Goal: Task Accomplishment & Management: Manage account settings

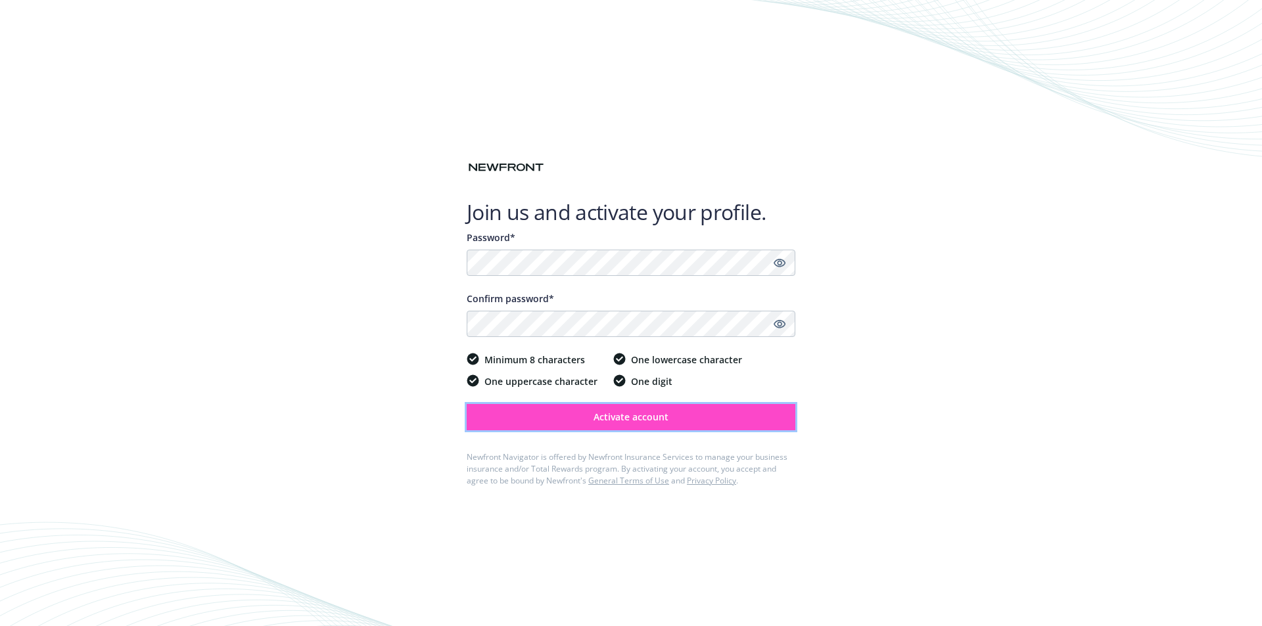
click at [632, 417] on span "Activate account" at bounding box center [631, 417] width 75 height 12
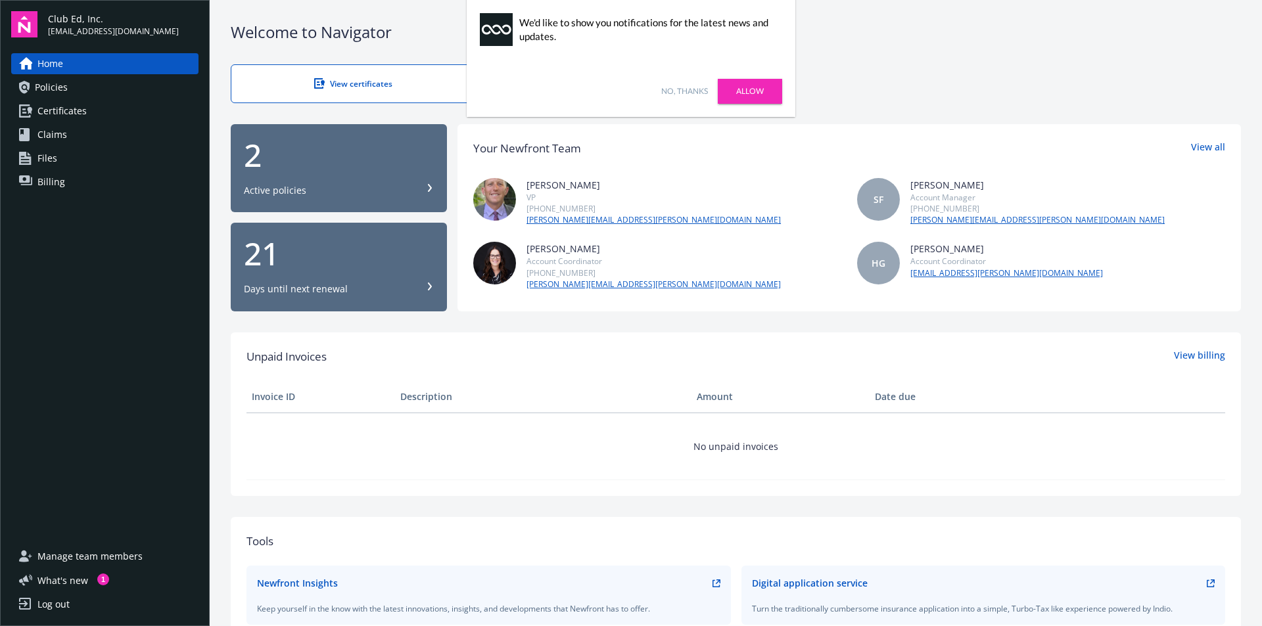
click at [753, 95] on link "Allow" at bounding box center [750, 91] width 64 height 25
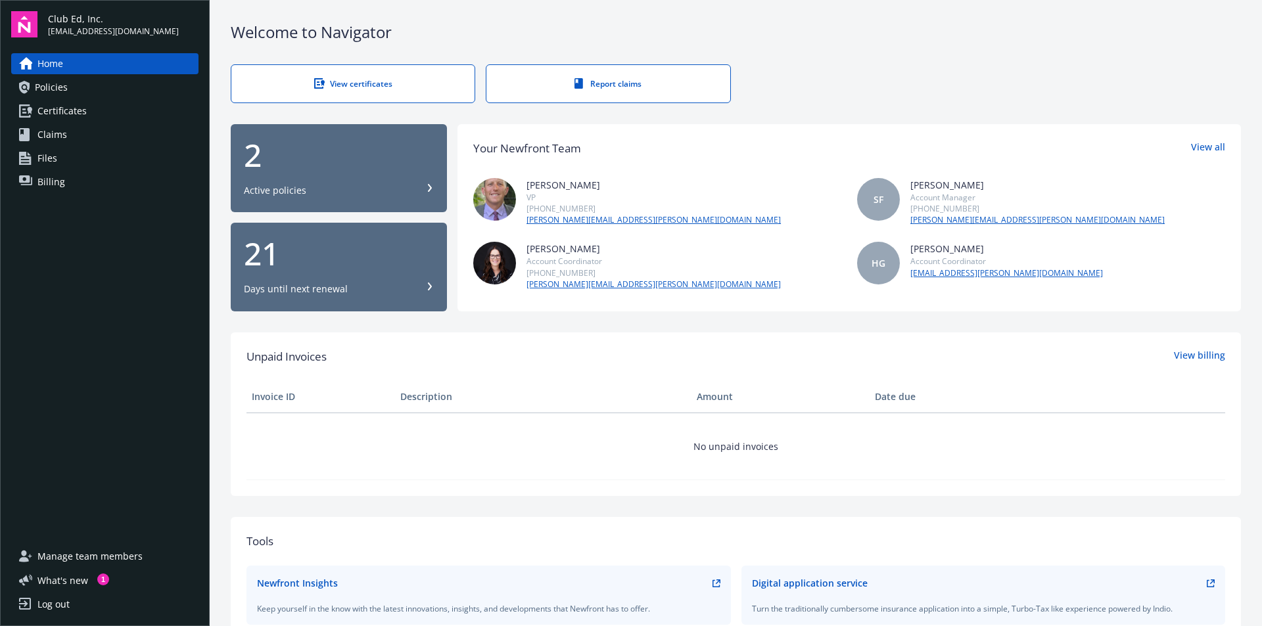
click at [423, 187] on div "Active policies" at bounding box center [339, 190] width 190 height 13
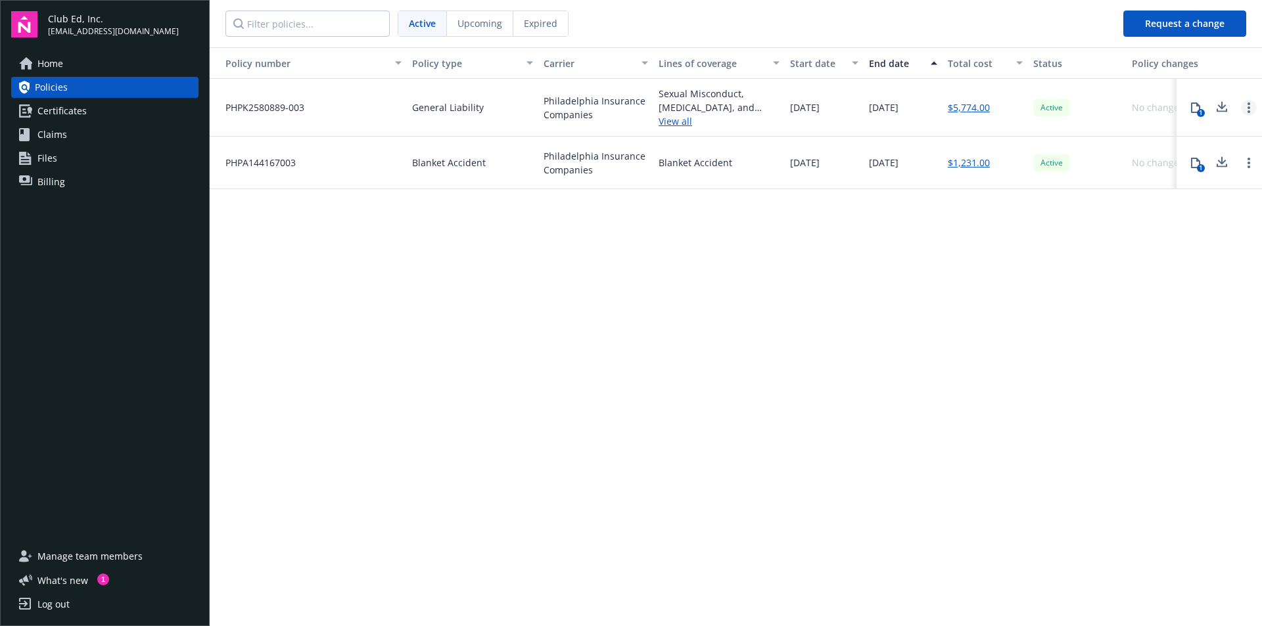
click at [1248, 109] on icon "Open options" at bounding box center [1249, 108] width 3 height 11
click at [1199, 110] on div "1" at bounding box center [1201, 113] width 8 height 8
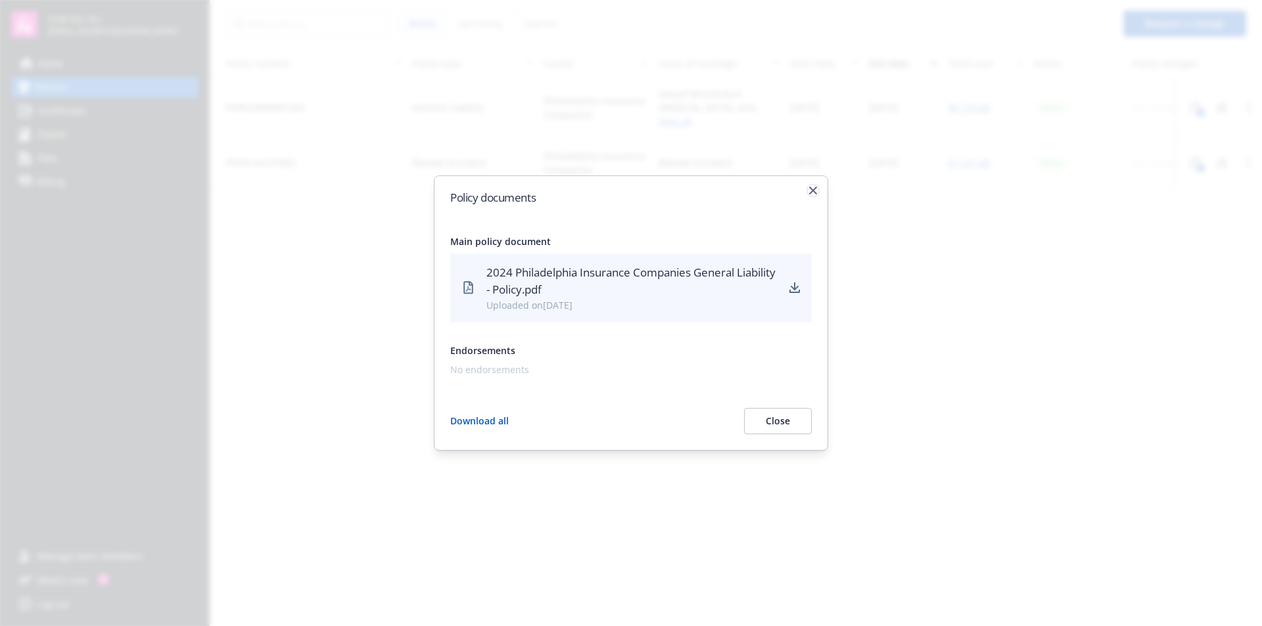
click at [815, 193] on icon "button" at bounding box center [813, 191] width 8 height 8
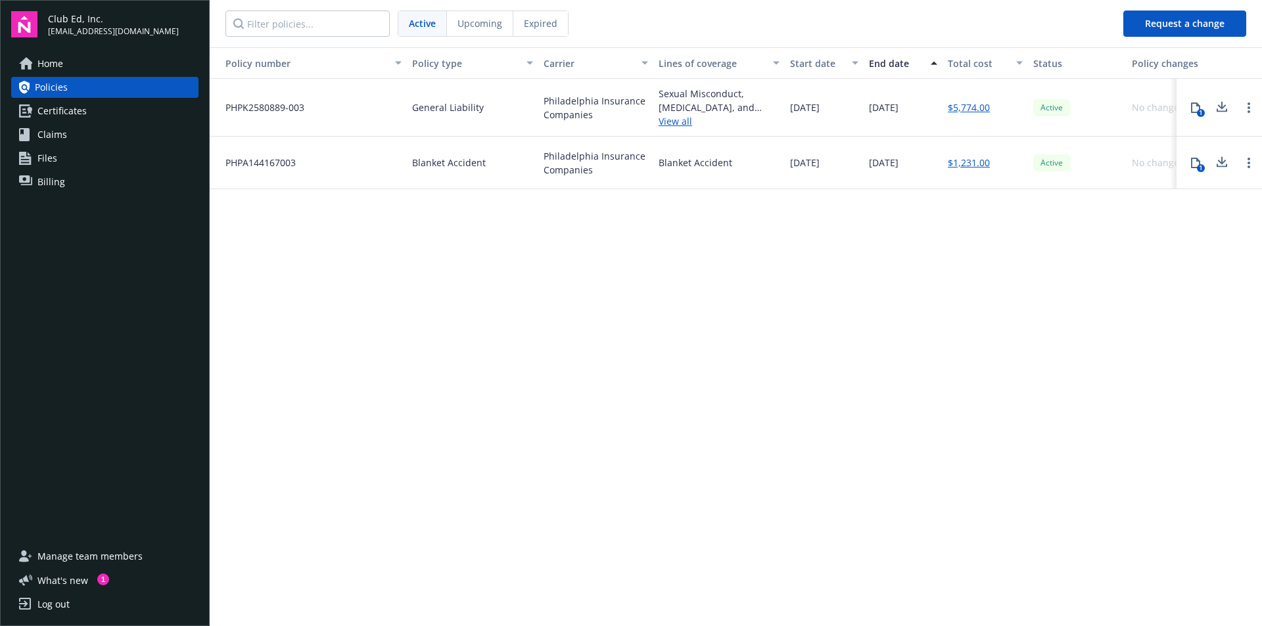
click at [46, 178] on span "Billing" at bounding box center [51, 182] width 28 height 21
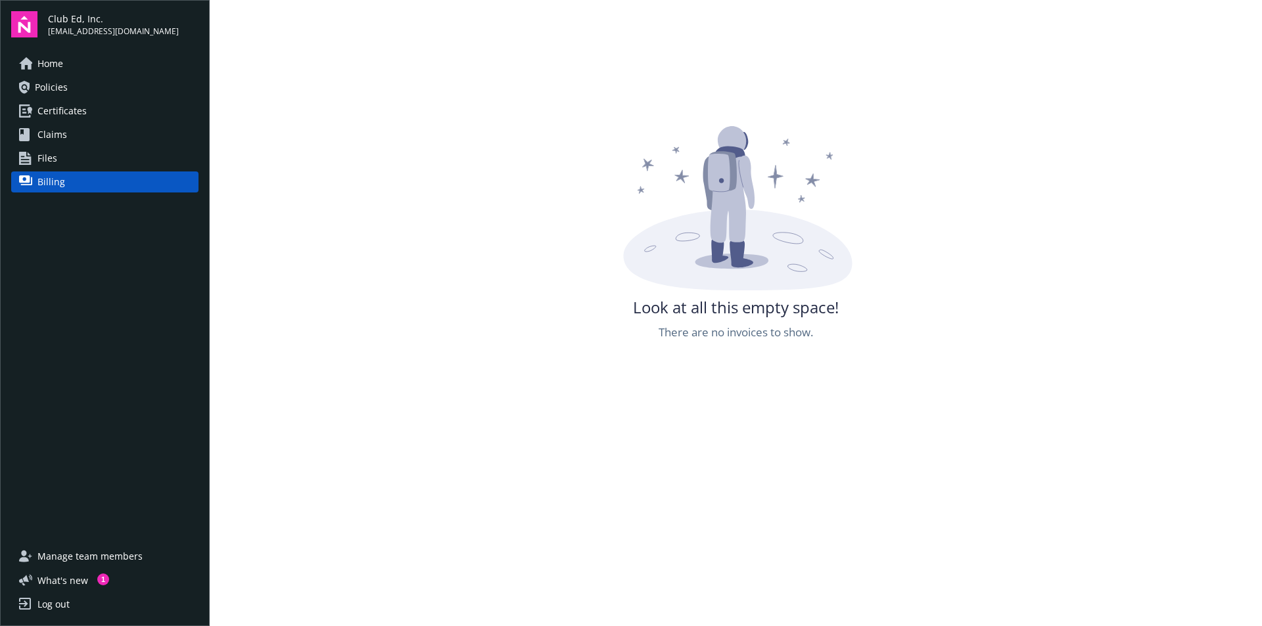
click at [81, 110] on span "Certificates" at bounding box center [61, 111] width 49 height 21
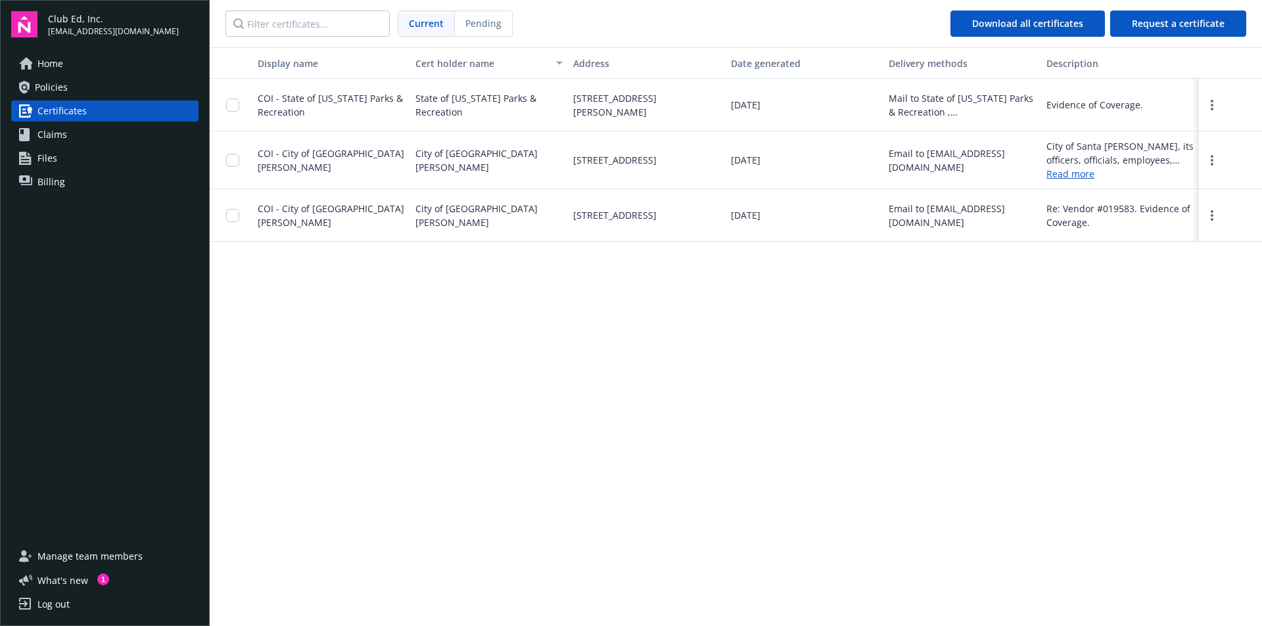
click at [53, 91] on span "Policies" at bounding box center [51, 87] width 33 height 21
